Goal: Navigation & Orientation: Find specific page/section

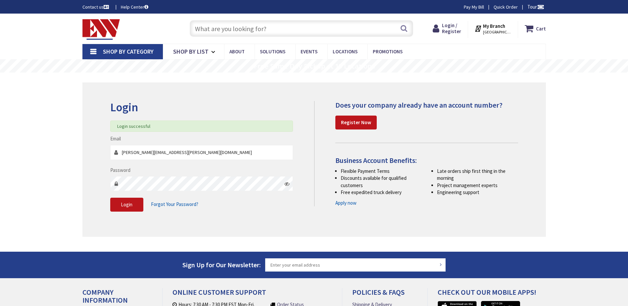
click at [270, 28] on input "text" at bounding box center [302, 28] width 224 height 17
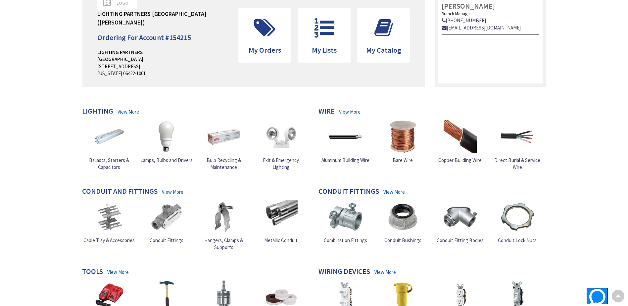
scroll to position [132, 0]
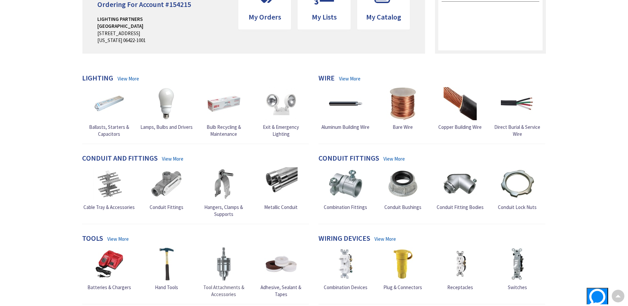
click at [230, 284] on span "Tool Attachments & Accessories" at bounding box center [223, 290] width 41 height 13
